Goal: Information Seeking & Learning: Learn about a topic

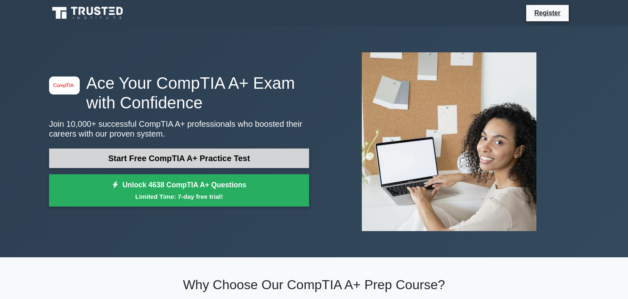
click at [221, 167] on link "Start Free CompTIA A+ Practice Test" at bounding box center [179, 158] width 260 height 20
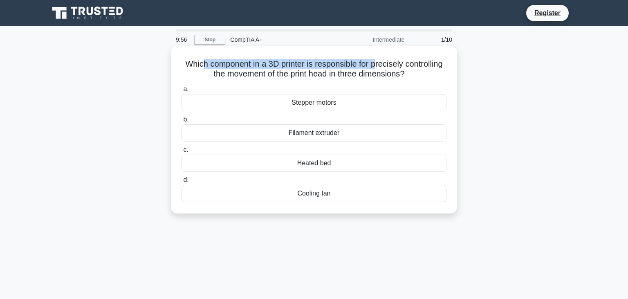
drag, startPoint x: 201, startPoint y: 64, endPoint x: 376, endPoint y: 60, distance: 175.1
click at [376, 60] on h5 "Which component in a 3D printer is responsible for precisely controlling the mo…" at bounding box center [314, 69] width 267 height 20
drag, startPoint x: 280, startPoint y: 74, endPoint x: 317, endPoint y: 70, distance: 37.0
click at [317, 70] on h5 "Which component in a 3D printer is responsible for precisely controlling the mo…" at bounding box center [314, 69] width 267 height 20
drag, startPoint x: 252, startPoint y: 65, endPoint x: 268, endPoint y: 62, distance: 16.5
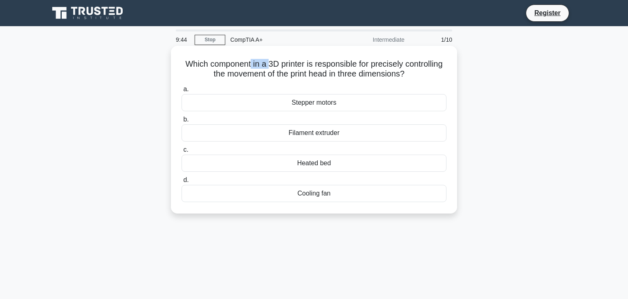
click at [268, 62] on h5 "Which component in a 3D printer is responsible for precisely controlling the mo…" at bounding box center [314, 69] width 267 height 20
click at [267, 132] on div "Filament extruder" at bounding box center [314, 132] width 265 height 17
click at [182, 122] on input "b. Filament extruder" at bounding box center [182, 119] width 0 height 5
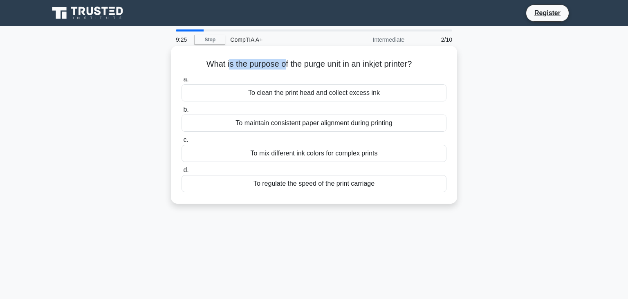
drag, startPoint x: 229, startPoint y: 69, endPoint x: 285, endPoint y: 63, distance: 56.4
click at [285, 63] on h5 "What is the purpose of the purge unit in an inkjet printer? .spinner_0XTQ{trans…" at bounding box center [314, 64] width 267 height 11
click at [283, 83] on label "a. To clean the print head and collect excess ink" at bounding box center [314, 87] width 265 height 27
click at [182, 82] on input "a. To clean the print head and collect excess ink" at bounding box center [182, 79] width 0 height 5
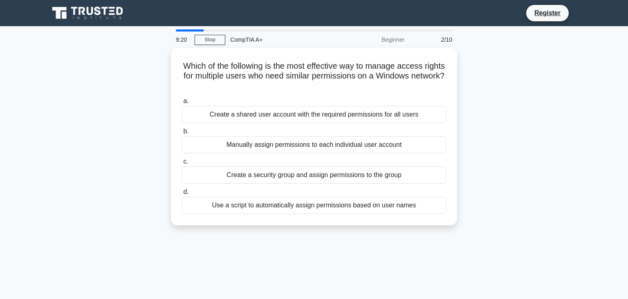
click at [283, 95] on div "a. Create a shared user account with the required permissions for all users b. …" at bounding box center [314, 154] width 275 height 121
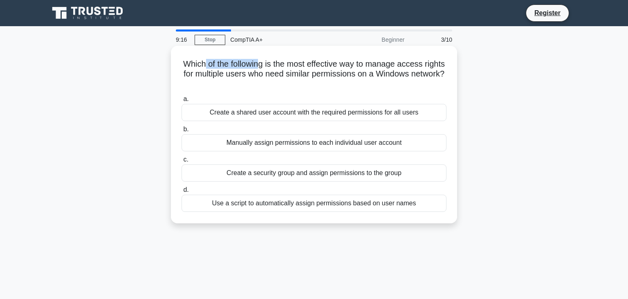
drag, startPoint x: 207, startPoint y: 67, endPoint x: 260, endPoint y: 64, distance: 53.2
click at [260, 64] on h5 "Which of the following is the most effective way to manage access rights for mu…" at bounding box center [314, 74] width 267 height 30
drag, startPoint x: 252, startPoint y: 72, endPoint x: 274, endPoint y: 73, distance: 22.9
click at [274, 73] on h5 "Which of the following is the most effective way to manage access rights for mu…" at bounding box center [314, 74] width 267 height 30
drag, startPoint x: 215, startPoint y: 64, endPoint x: 296, endPoint y: 60, distance: 81.1
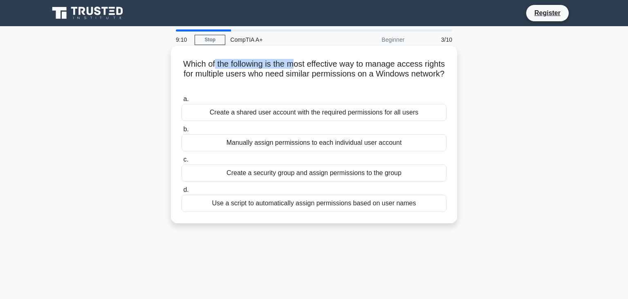
click at [296, 60] on h5 "Which of the following is the most effective way to manage access rights for mu…" at bounding box center [314, 74] width 267 height 30
drag, startPoint x: 353, startPoint y: 64, endPoint x: 422, endPoint y: 63, distance: 69.5
click at [404, 63] on h5 "Which of the following is the most effective way to manage access rights for mu…" at bounding box center [314, 74] width 267 height 30
click at [423, 63] on h5 "Which of the following is the most effective way to manage access rights for mu…" at bounding box center [314, 74] width 267 height 30
drag, startPoint x: 222, startPoint y: 77, endPoint x: 245, endPoint y: 75, distance: 23.4
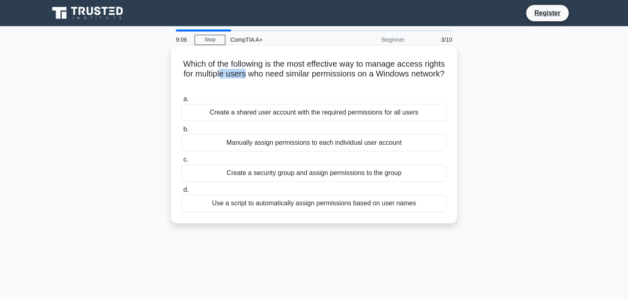
click at [245, 75] on h5 "Which of the following is the most effective way to manage access rights for mu…" at bounding box center [314, 74] width 267 height 30
click at [246, 75] on h5 "Which of the following is the most effective way to manage access rights for mu…" at bounding box center [314, 74] width 267 height 30
drag, startPoint x: 292, startPoint y: 81, endPoint x: 310, endPoint y: 79, distance: 18.4
click at [310, 79] on h5 "Which of the following is the most effective way to manage access rights for mu…" at bounding box center [314, 74] width 267 height 30
click at [311, 80] on icon ".spinner_0XTQ{transform-origin:center;animation:spinner_y6GP .75s linear infini…" at bounding box center [314, 84] width 10 height 10
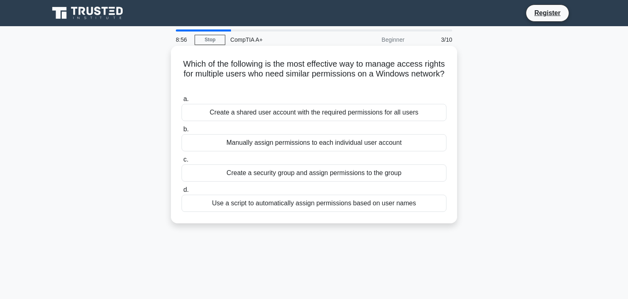
click at [299, 171] on div "Create a security group and assign permissions to the group" at bounding box center [314, 172] width 265 height 17
click at [182, 162] on input "c. Create a security group and assign permissions to the group" at bounding box center [182, 159] width 0 height 5
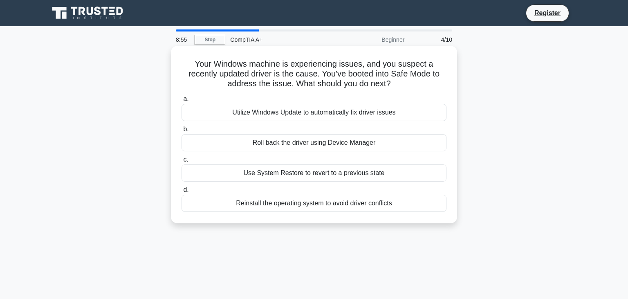
click at [298, 170] on div "Use System Restore to revert to a previous state" at bounding box center [314, 172] width 265 height 17
click at [182, 162] on input "c. Use System Restore to revert to a previous state" at bounding box center [182, 159] width 0 height 5
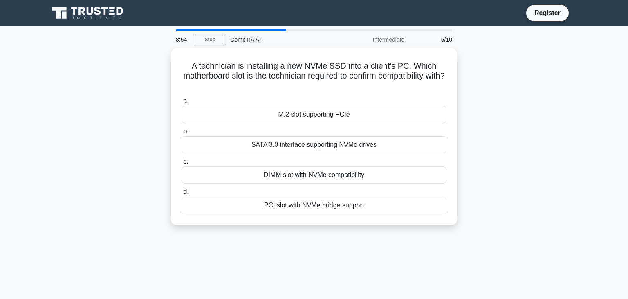
click at [298, 170] on div "DIMM slot with NVMe compatibility" at bounding box center [314, 174] width 265 height 17
click at [182, 164] on input "c. DIMM slot with NVMe compatibility" at bounding box center [182, 161] width 0 height 5
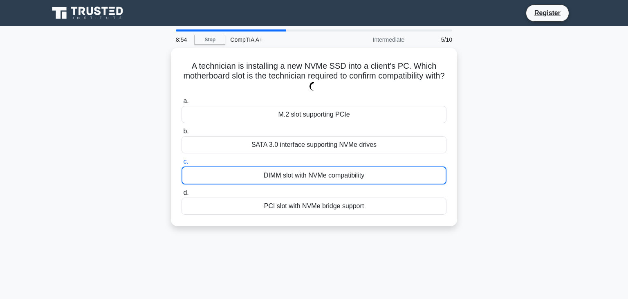
click at [298, 170] on div "DIMM slot with NVMe compatibility" at bounding box center [314, 175] width 265 height 18
click at [182, 164] on input "c. DIMM slot with NVMe compatibility" at bounding box center [182, 161] width 0 height 5
click at [298, 170] on div "DIMM slot with NVMe compatibility" at bounding box center [314, 175] width 265 height 18
click at [182, 164] on input "c. DIMM slot with NVMe compatibility" at bounding box center [182, 161] width 0 height 5
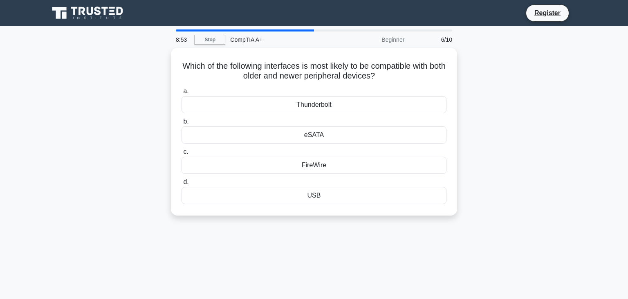
click at [298, 170] on div "FireWire" at bounding box center [314, 165] width 265 height 17
click at [182, 155] on input "c. FireWire" at bounding box center [182, 151] width 0 height 5
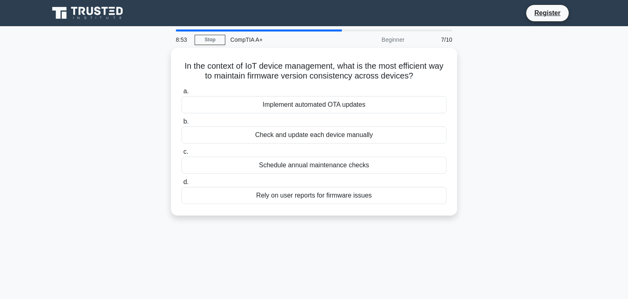
click at [298, 170] on div "Schedule annual maintenance checks" at bounding box center [314, 165] width 265 height 17
click at [182, 155] on input "c. Schedule annual maintenance checks" at bounding box center [182, 151] width 0 height 5
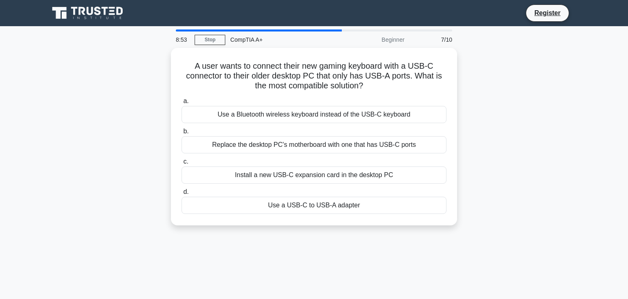
click at [298, 170] on div "Install a new USB-C expansion card in the desktop PC" at bounding box center [314, 174] width 265 height 17
click at [182, 164] on input "c. Install a new USB-C expansion card in the desktop PC" at bounding box center [182, 161] width 0 height 5
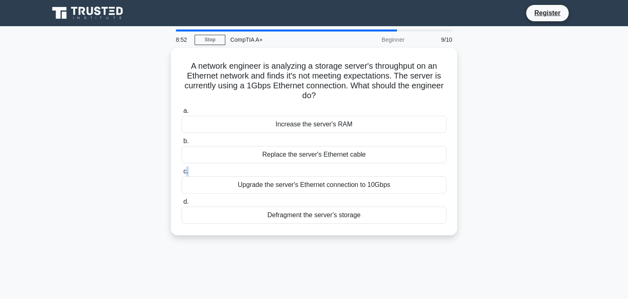
click at [298, 170] on label "c. Upgrade the server's Ethernet connection to 10Gbps" at bounding box center [314, 179] width 265 height 27
click at [182, 170] on input "c. Upgrade the server's Ethernet connection to 10Gbps" at bounding box center [182, 171] width 0 height 5
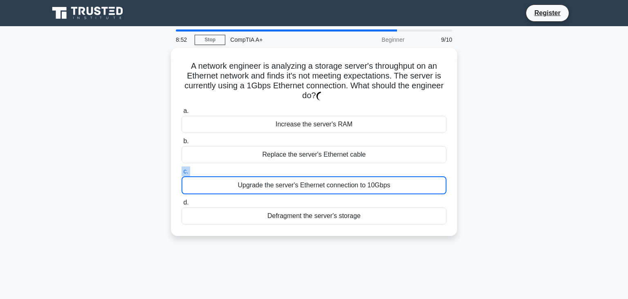
click at [298, 170] on label "c. Upgrade the server's Ethernet connection to 10Gbps" at bounding box center [314, 180] width 265 height 28
click at [182, 170] on input "c. Upgrade the server's Ethernet connection to 10Gbps" at bounding box center [182, 171] width 0 height 5
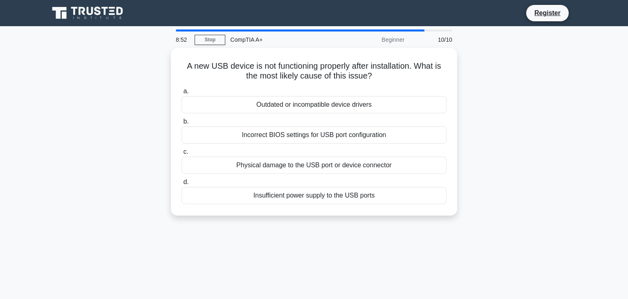
click at [298, 170] on div "Physical damage to the USB port or device connector" at bounding box center [314, 165] width 265 height 17
click at [182, 155] on input "c. Physical damage to the USB port or device connector" at bounding box center [182, 151] width 0 height 5
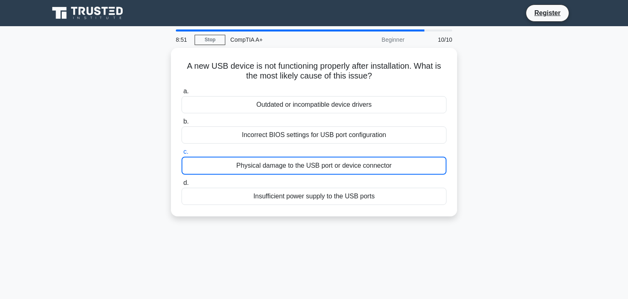
click at [298, 170] on div "Physical damage to the USB port or device connector" at bounding box center [314, 166] width 265 height 18
click at [182, 155] on input "c. Physical damage to the USB port or device connector" at bounding box center [182, 151] width 0 height 5
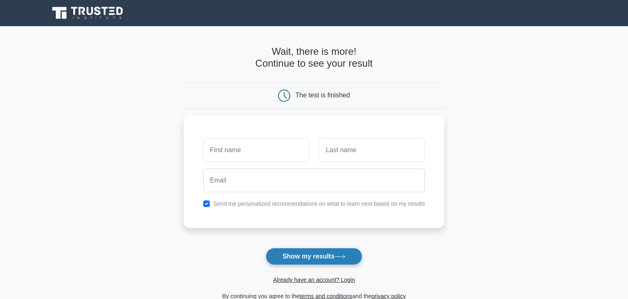
click at [314, 261] on button "Show my results" at bounding box center [314, 256] width 97 height 17
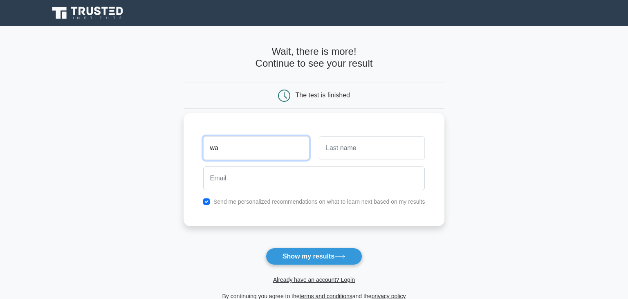
type input "wa"
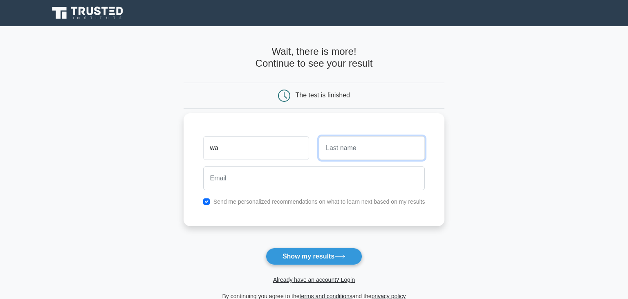
click at [378, 150] on input "text" at bounding box center [372, 148] width 106 height 24
type input "sa"
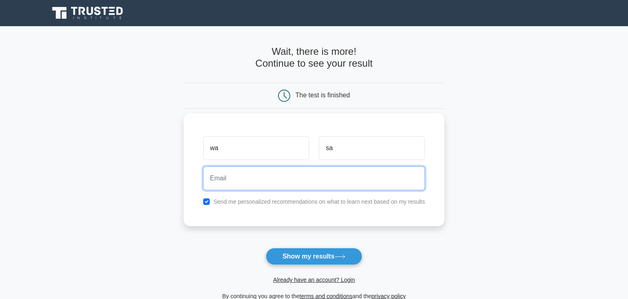
click at [330, 179] on input "email" at bounding box center [314, 178] width 222 height 24
type input "p9707814@gmail.com"
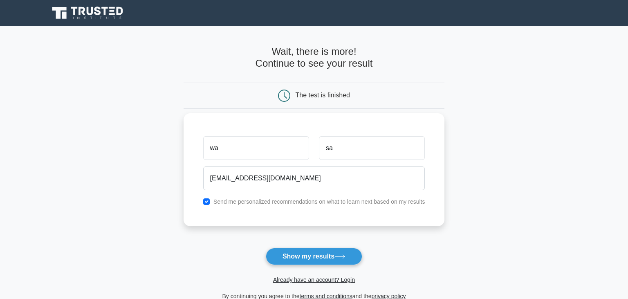
click at [256, 204] on label "Send me personalized recommendations on what to learn next based on my results" at bounding box center [319, 201] width 212 height 7
drag, startPoint x: 173, startPoint y: 203, endPoint x: 196, endPoint y: 198, distance: 23.5
click at [173, 203] on main "Wait, there is more! Continue to see your result The test is finished wa sa" at bounding box center [314, 173] width 628 height 294
click at [204, 200] on div "Send me personalized recommendations on what to learn next based on my results" at bounding box center [314, 202] width 232 height 10
click at [207, 200] on input "checkbox" at bounding box center [206, 201] width 7 height 7
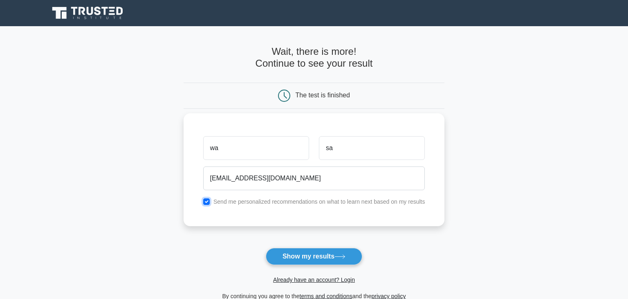
checkbox input "false"
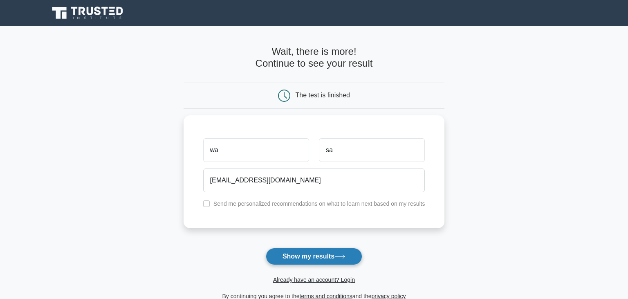
click at [311, 259] on button "Show my results" at bounding box center [314, 256] width 97 height 17
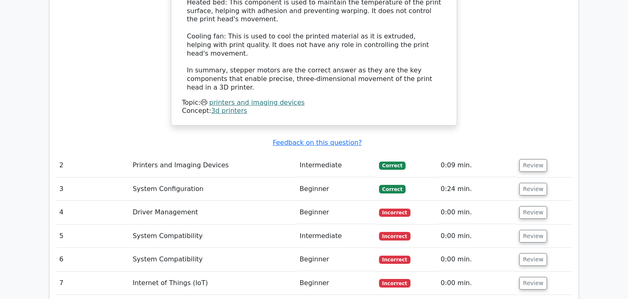
scroll to position [1036, 0]
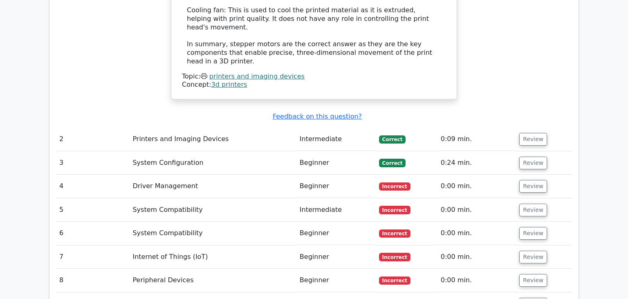
drag, startPoint x: 272, startPoint y: 107, endPoint x: 263, endPoint y: 106, distance: 9.1
click at [266, 151] on td "System Configuration" at bounding box center [212, 162] width 167 height 23
